Goal: Check status: Check status

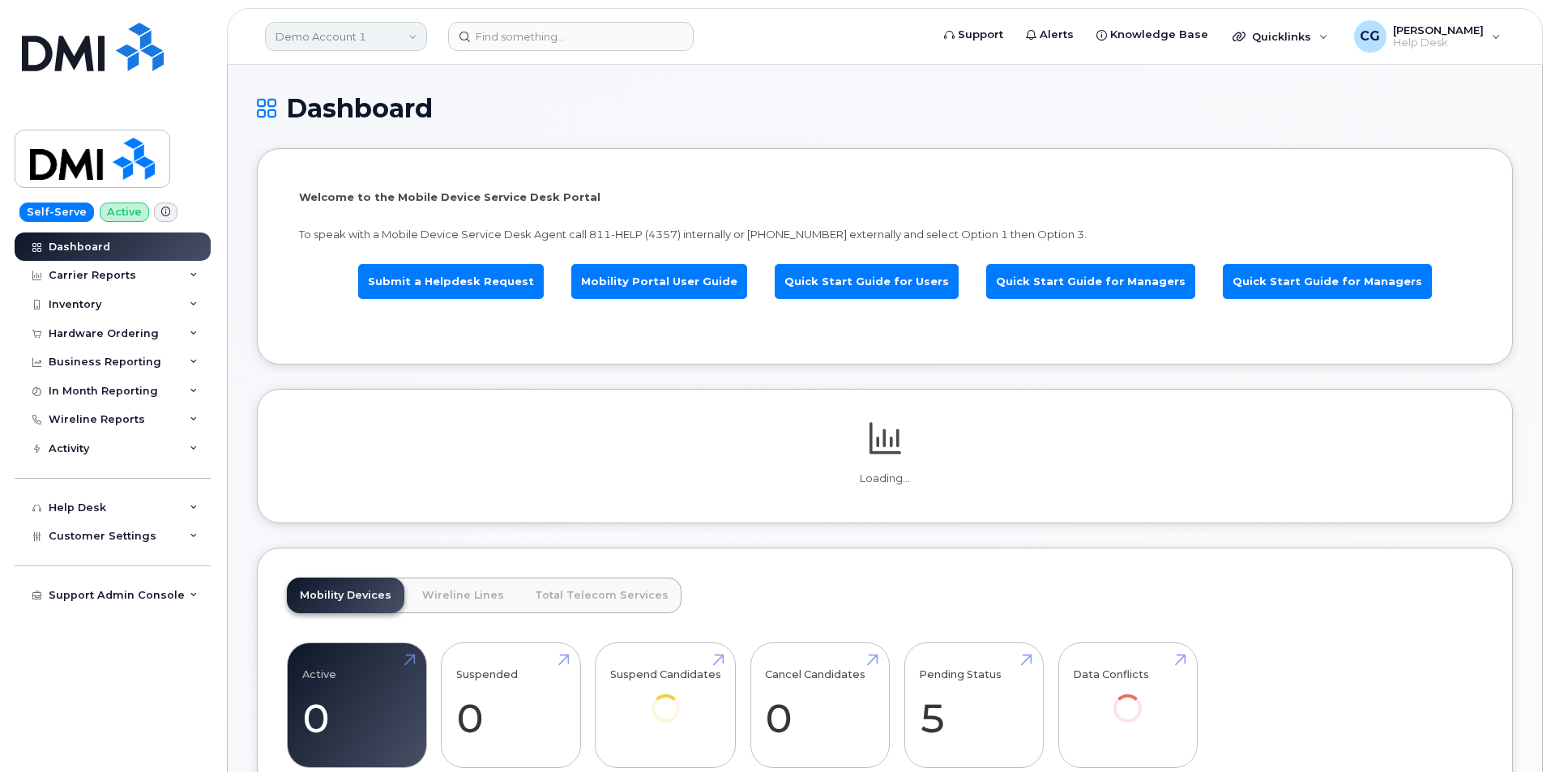
click at [326, 28] on link "Demo Account 1" at bounding box center [346, 36] width 162 height 29
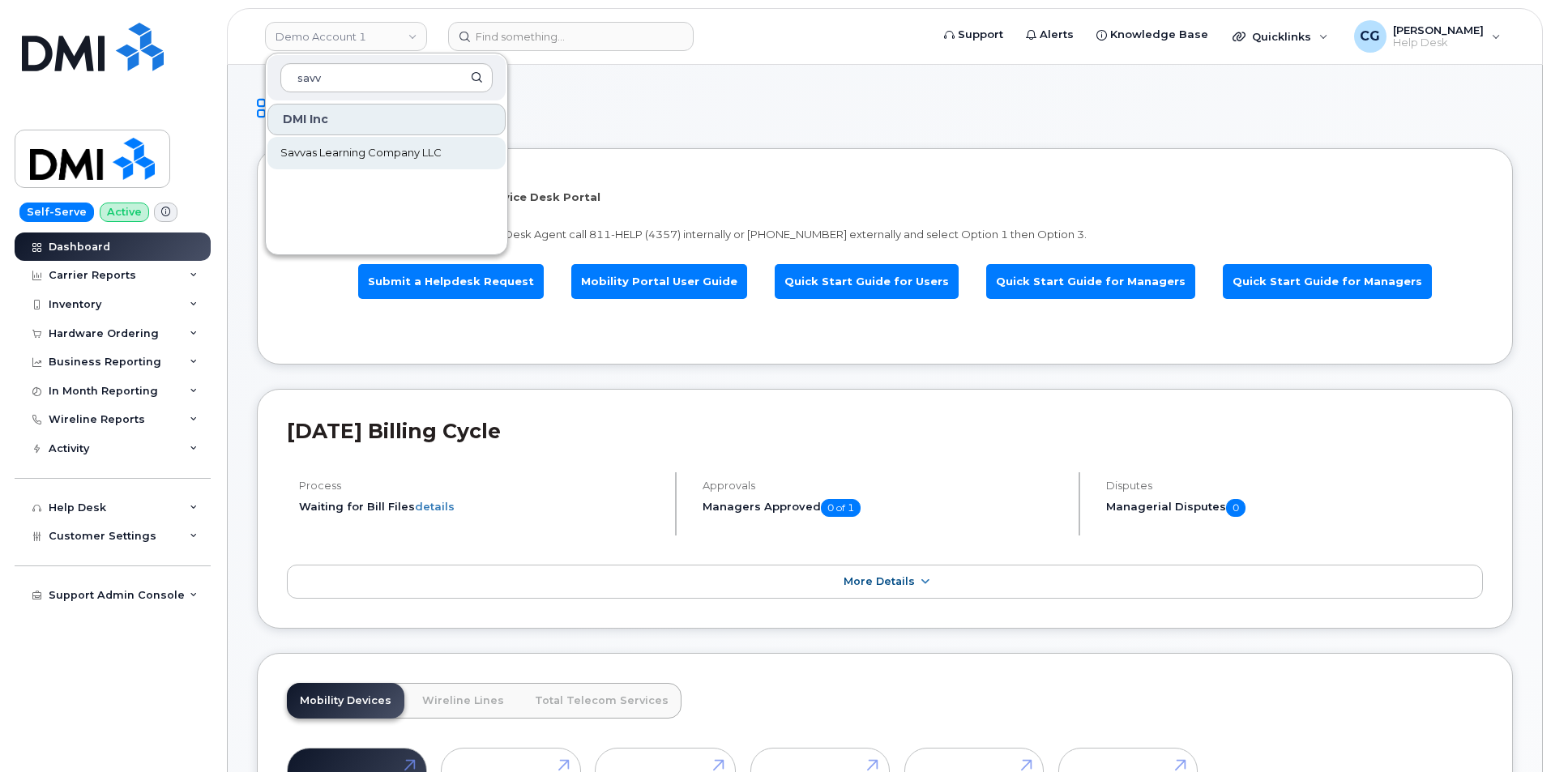
type input "savv"
click at [330, 154] on span "Savvas Learning Company LLC" at bounding box center [360, 153] width 161 height 16
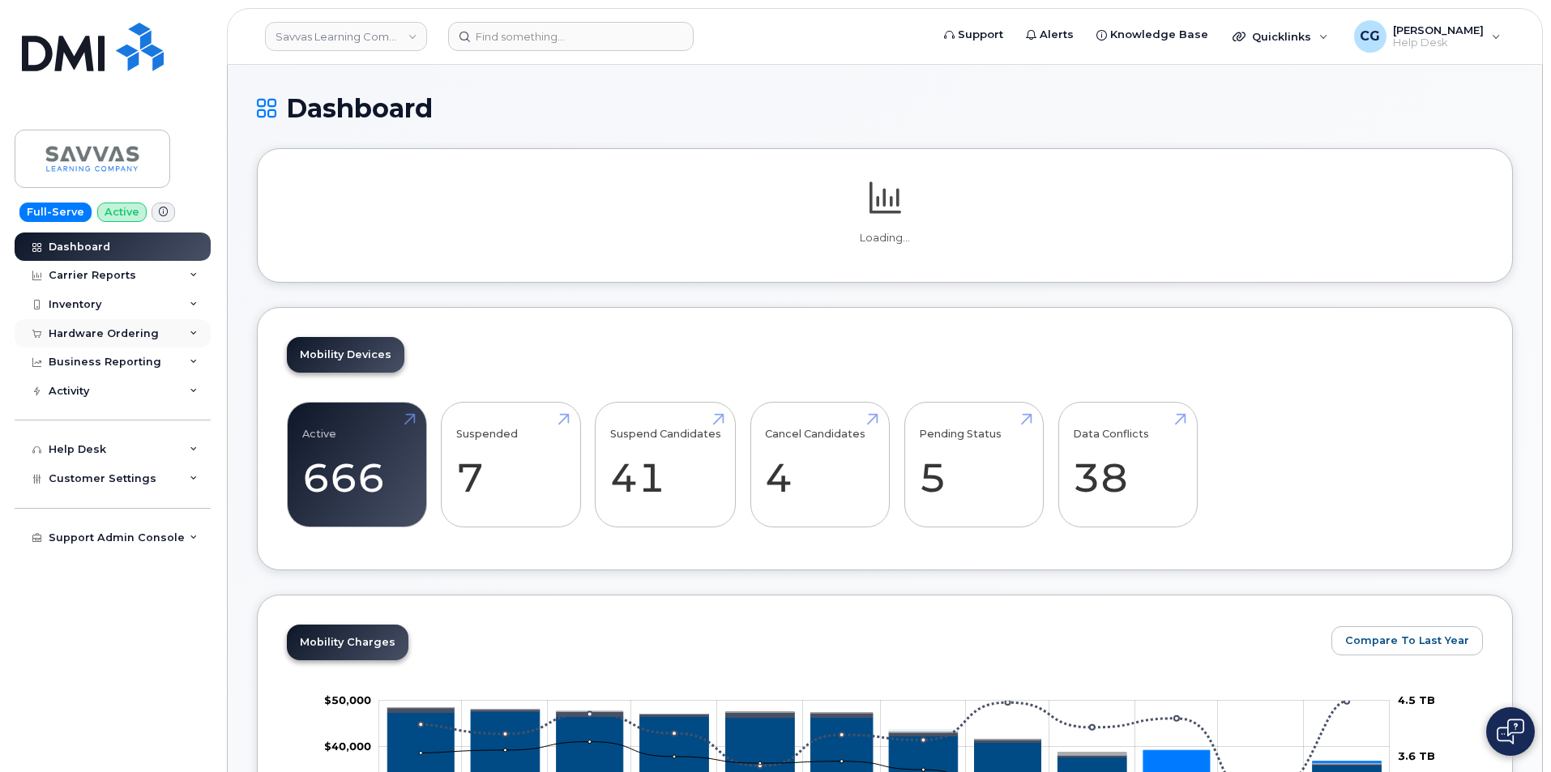
click at [109, 334] on div "Hardware Ordering" at bounding box center [104, 333] width 110 height 13
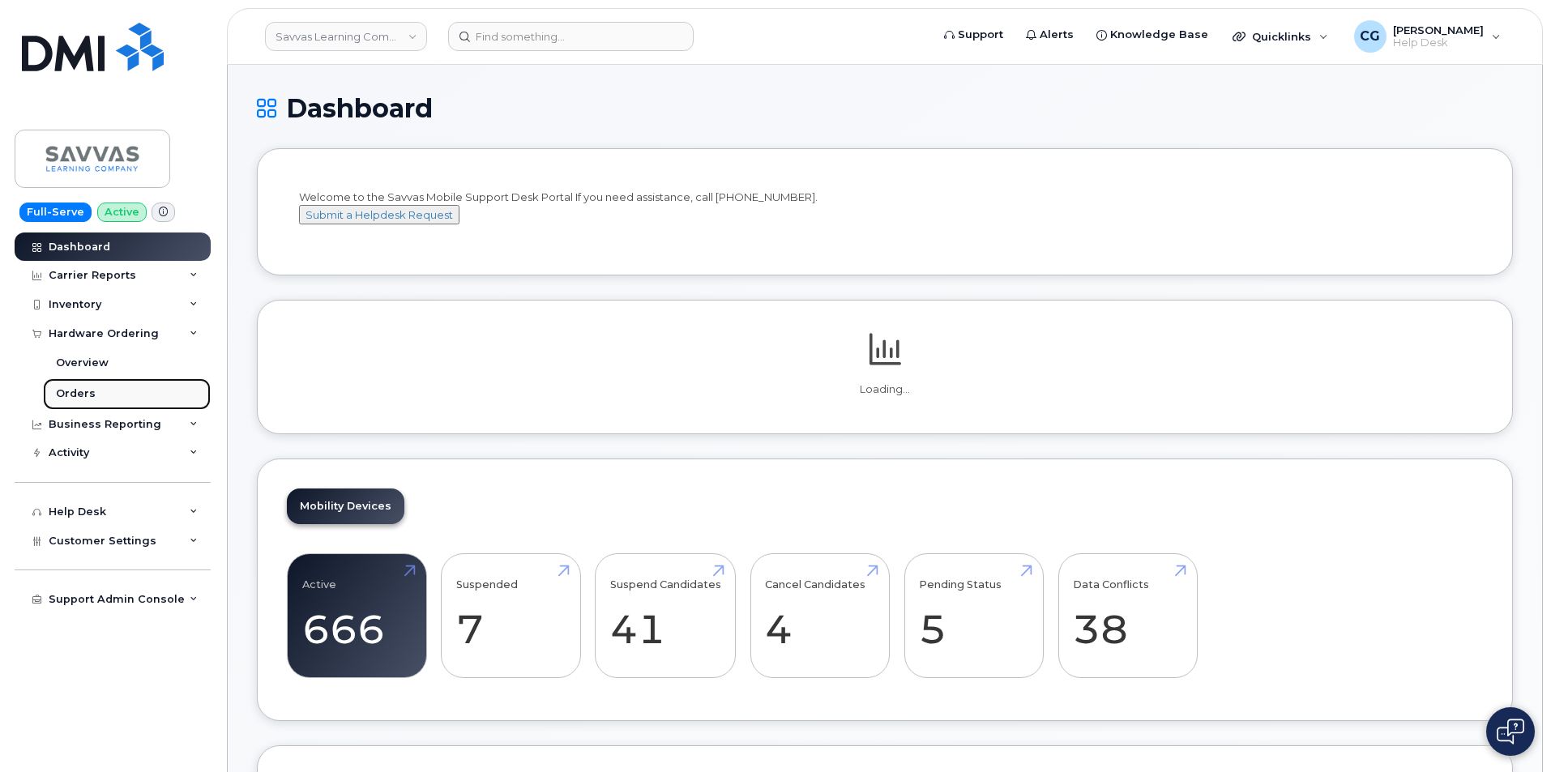
click at [82, 390] on div "Orders" at bounding box center [76, 393] width 40 height 15
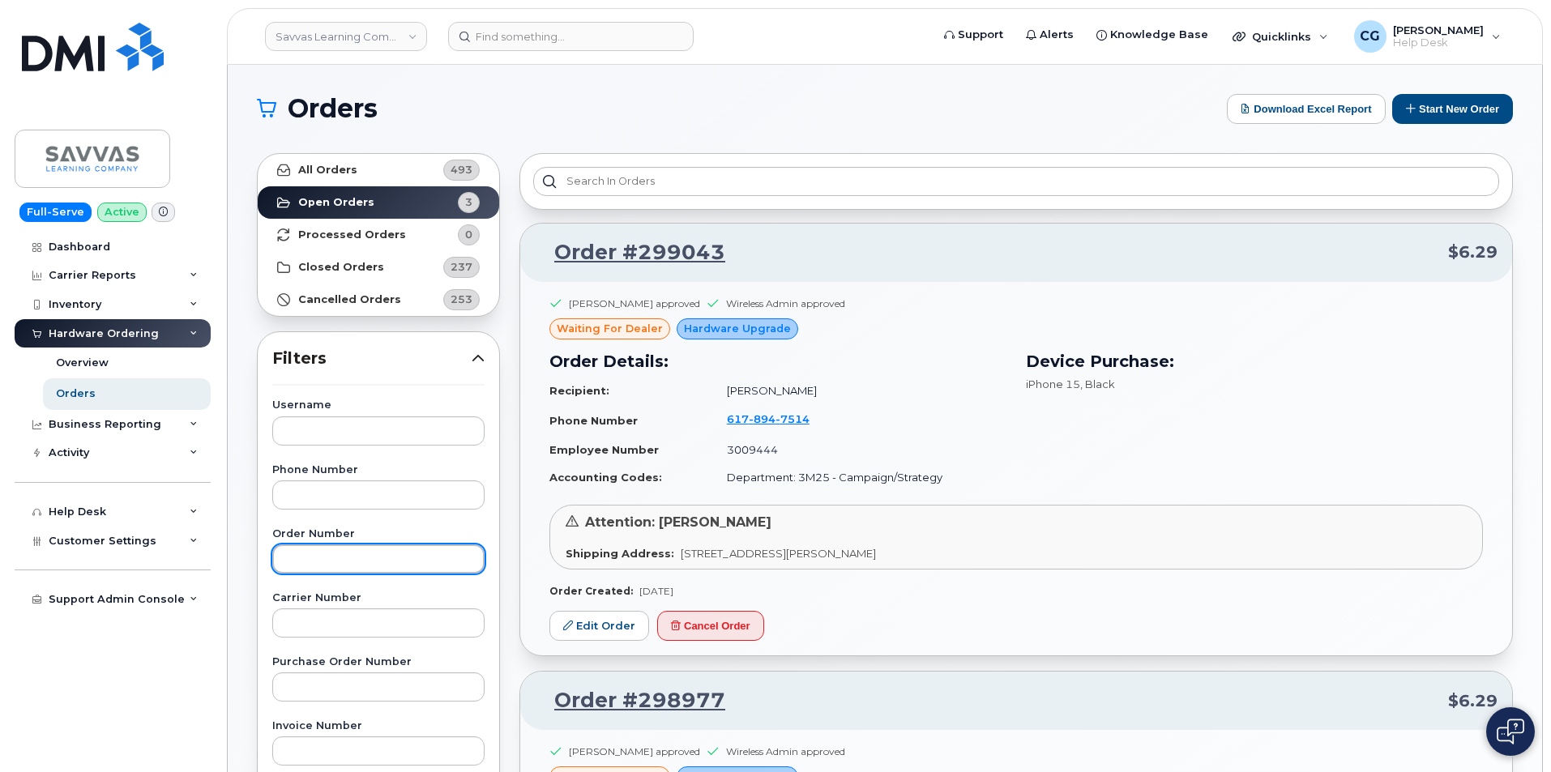
click at [337, 565] on input "text" at bounding box center [378, 558] width 212 height 29
type input "297852"
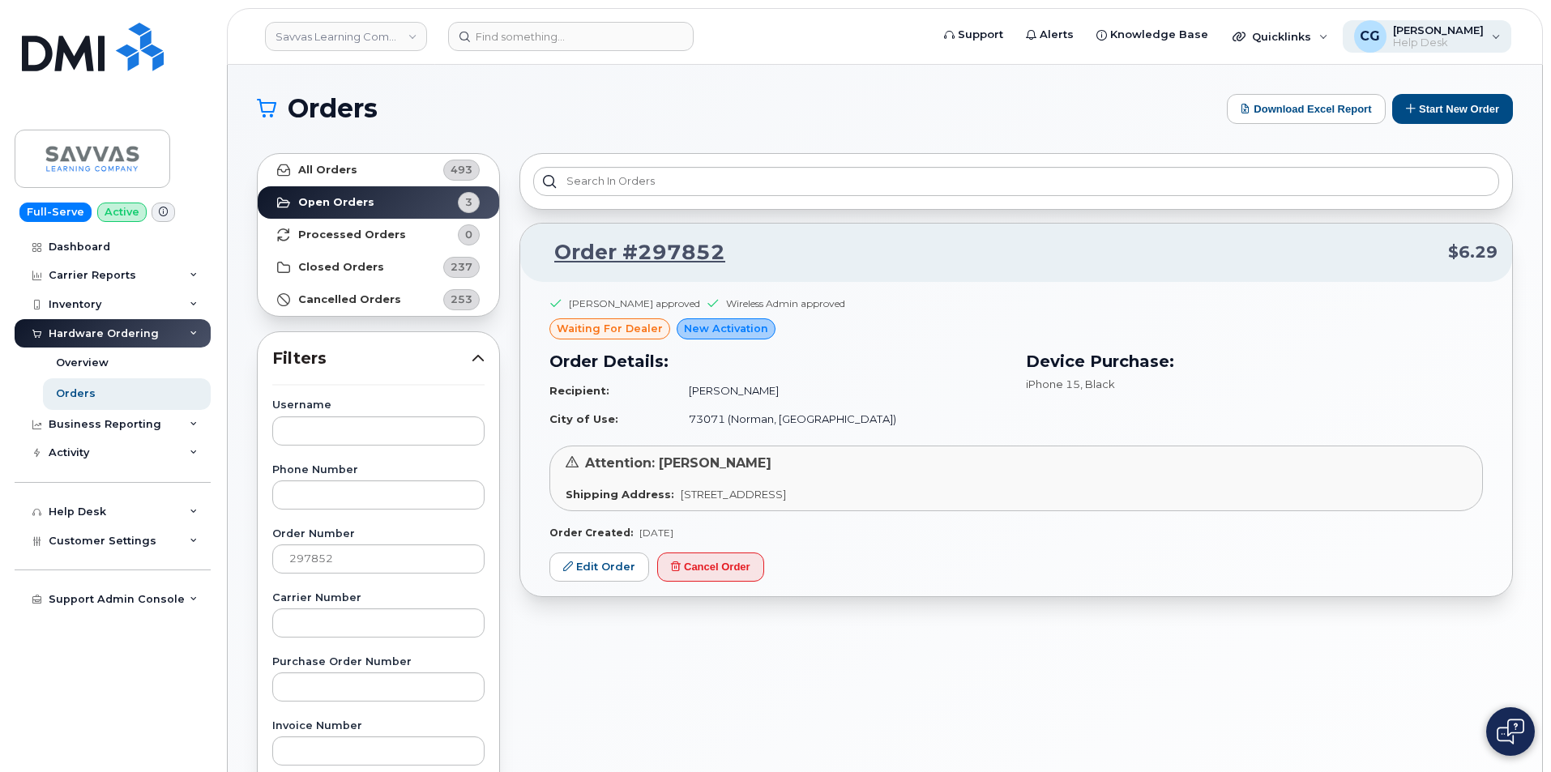
click at [1418, 35] on span "[PERSON_NAME]" at bounding box center [1438, 29] width 91 height 13
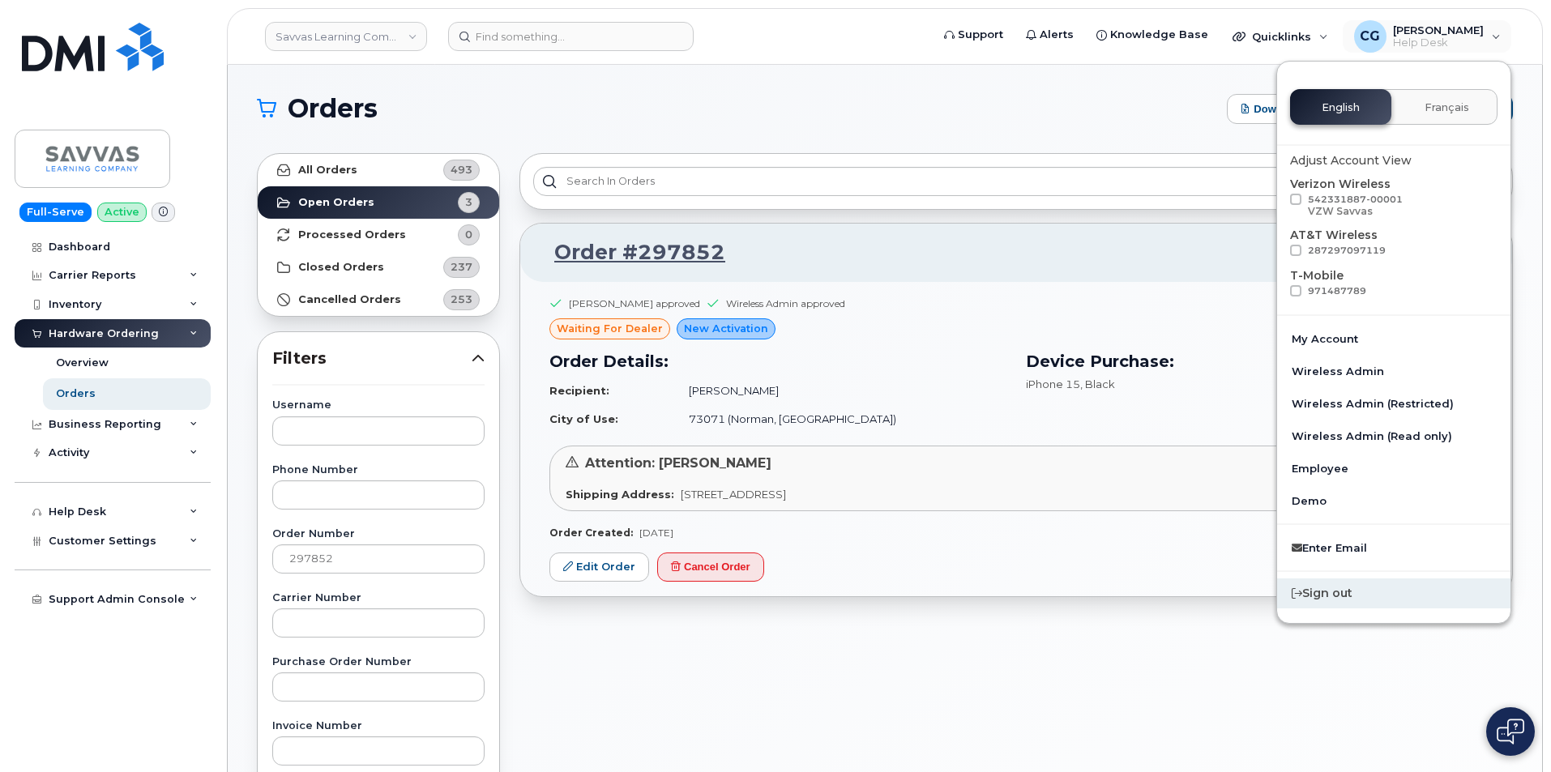
drag, startPoint x: 1342, startPoint y: 592, endPoint x: 1342, endPoint y: 583, distance: 8.9
click at [1342, 593] on div "Sign out" at bounding box center [1393, 593] width 233 height 30
